Goal: Check status

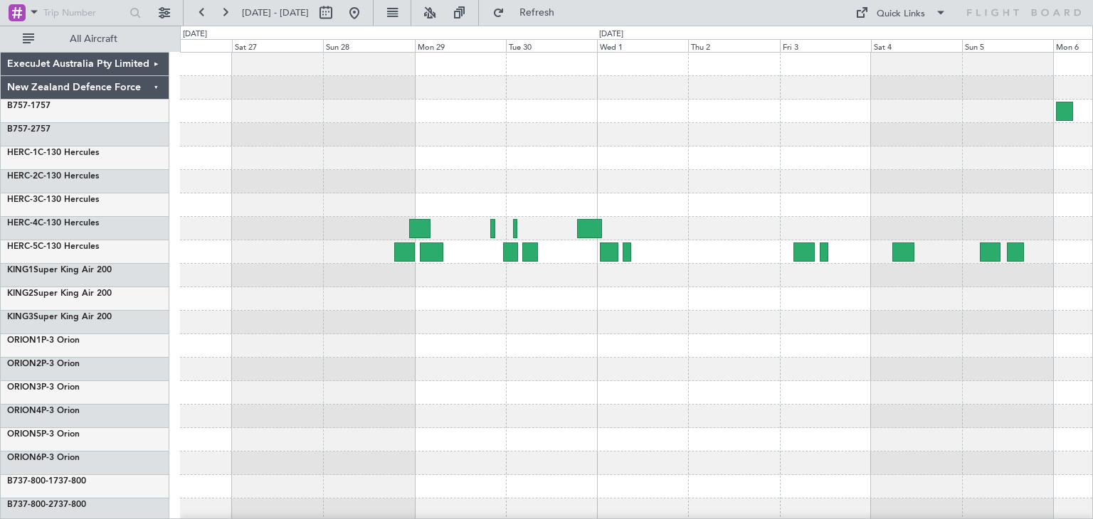
click at [786, 325] on div at bounding box center [636, 346] width 912 height 587
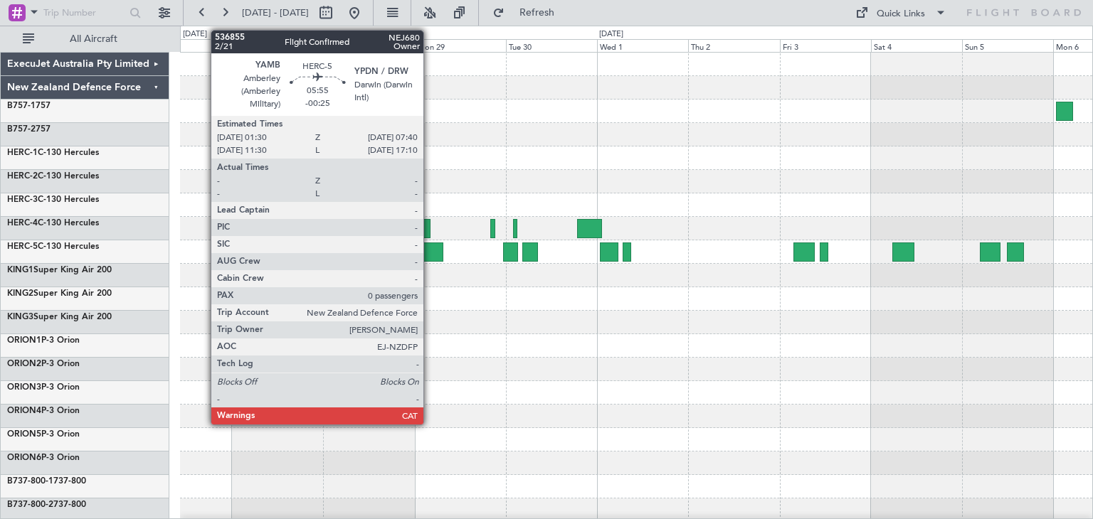
click at [430, 248] on div at bounding box center [431, 252] width 23 height 19
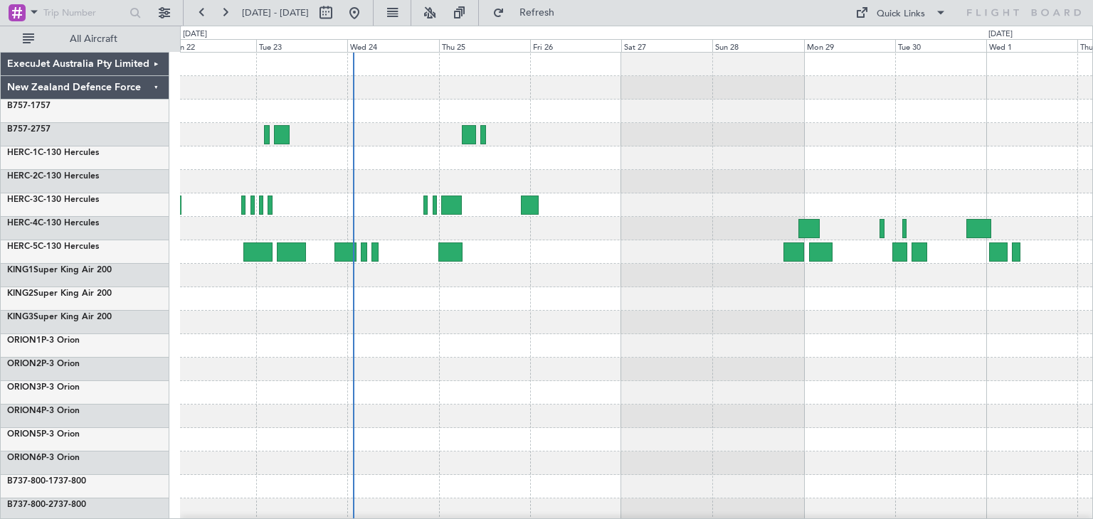
click at [806, 377] on div at bounding box center [636, 346] width 912 height 587
click at [571, 1] on button "Refresh" at bounding box center [528, 12] width 85 height 23
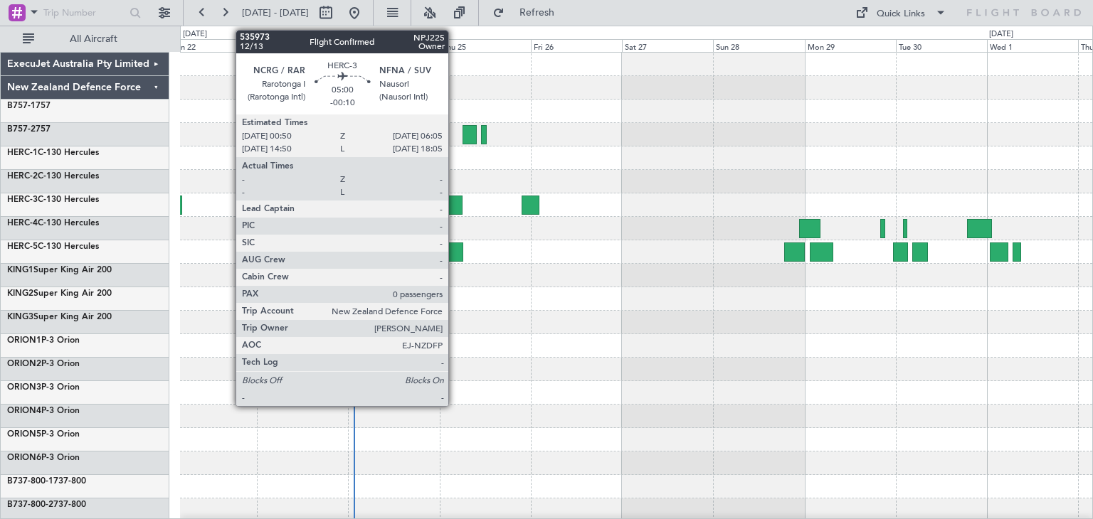
click at [455, 201] on div at bounding box center [452, 205] width 21 height 19
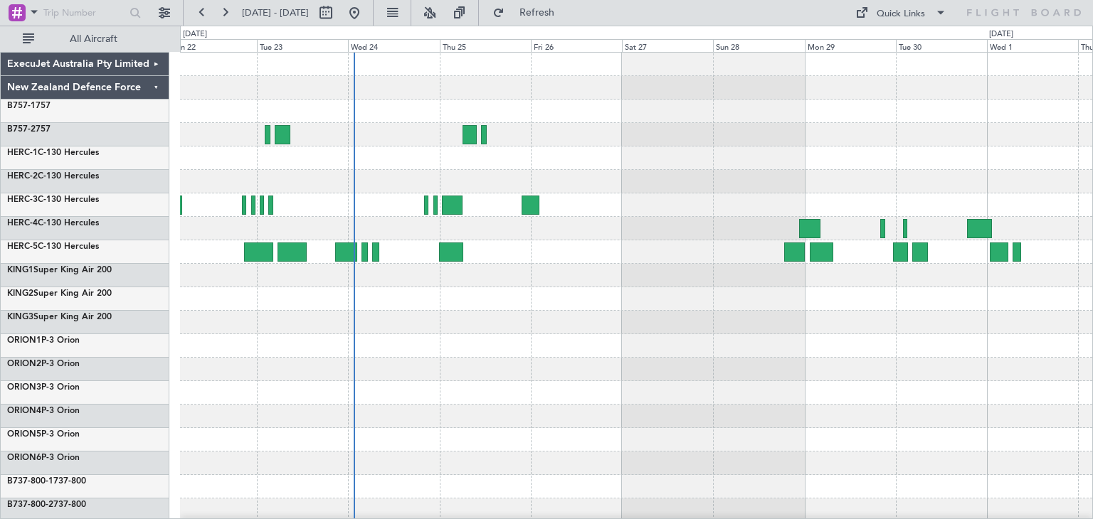
click at [544, 345] on div at bounding box center [636, 346] width 912 height 587
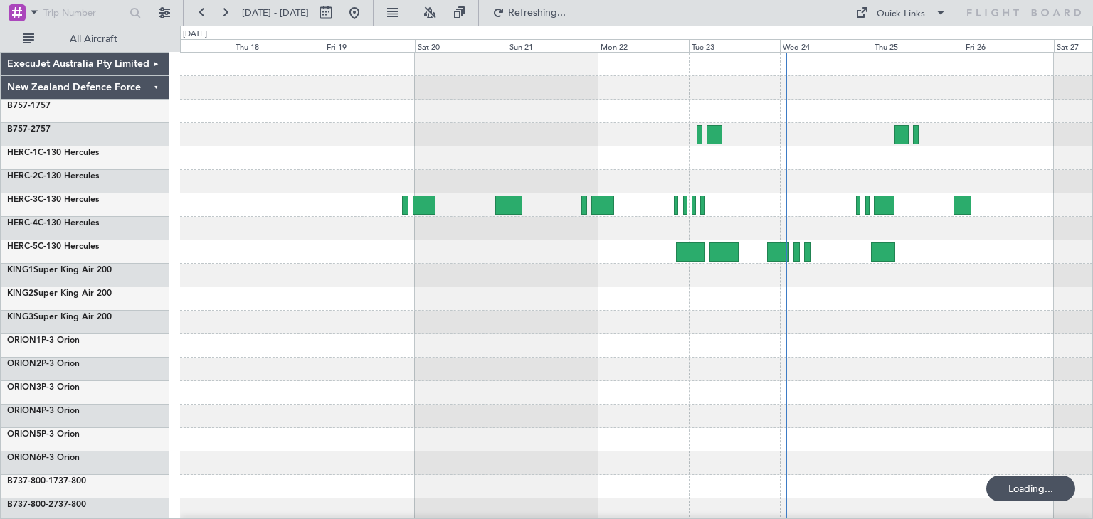
click at [630, 371] on div at bounding box center [636, 346] width 912 height 587
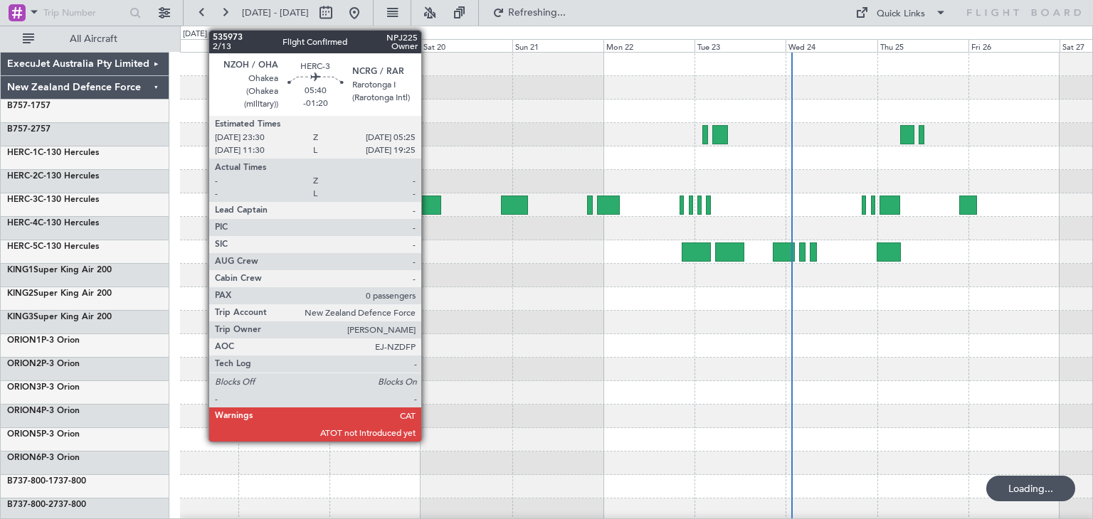
click at [428, 200] on div at bounding box center [429, 205] width 23 height 19
